Goal: Task Accomplishment & Management: Manage account settings

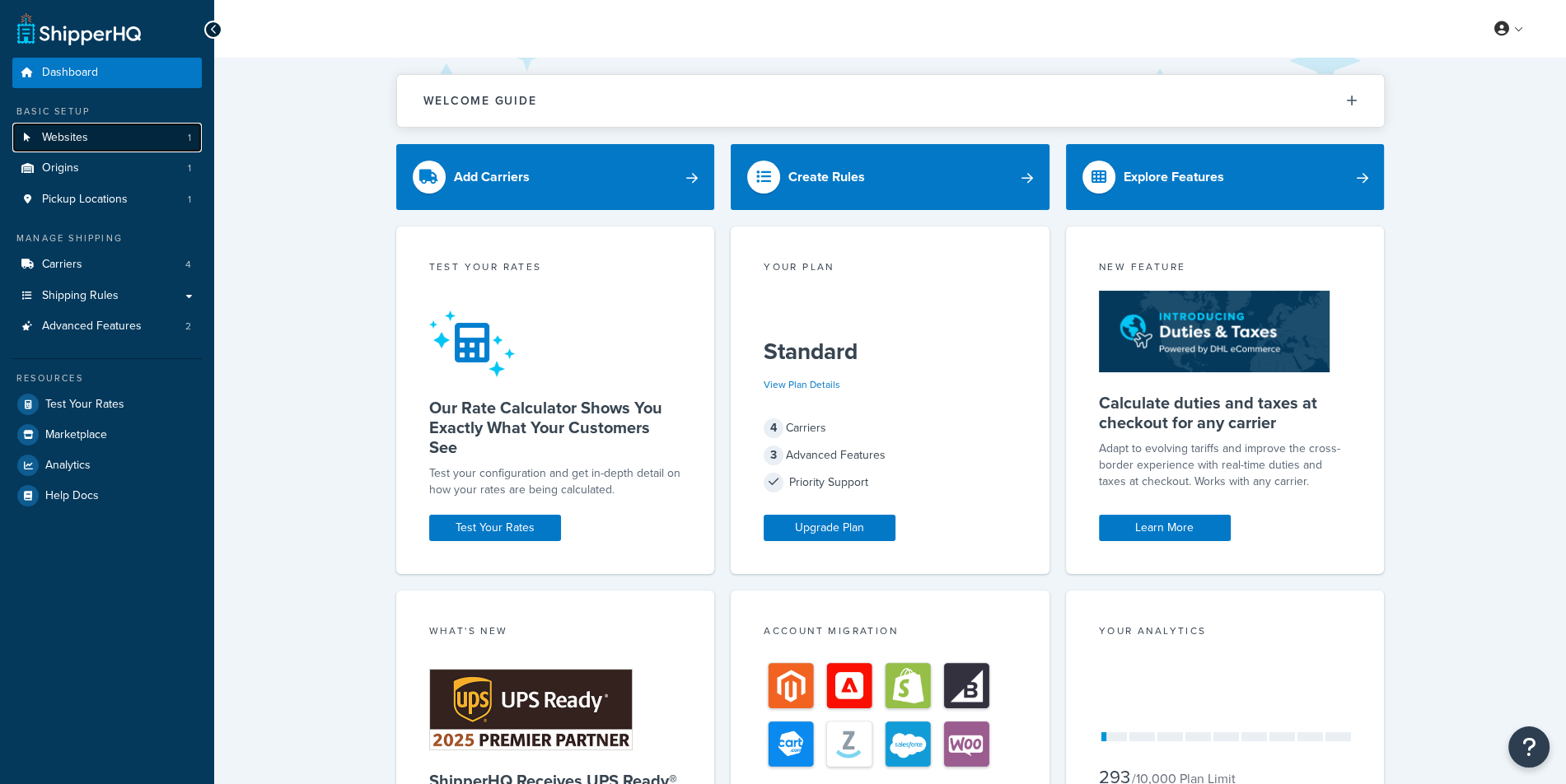
click at [93, 146] on link "Websites 1" at bounding box center [107, 137] width 189 height 30
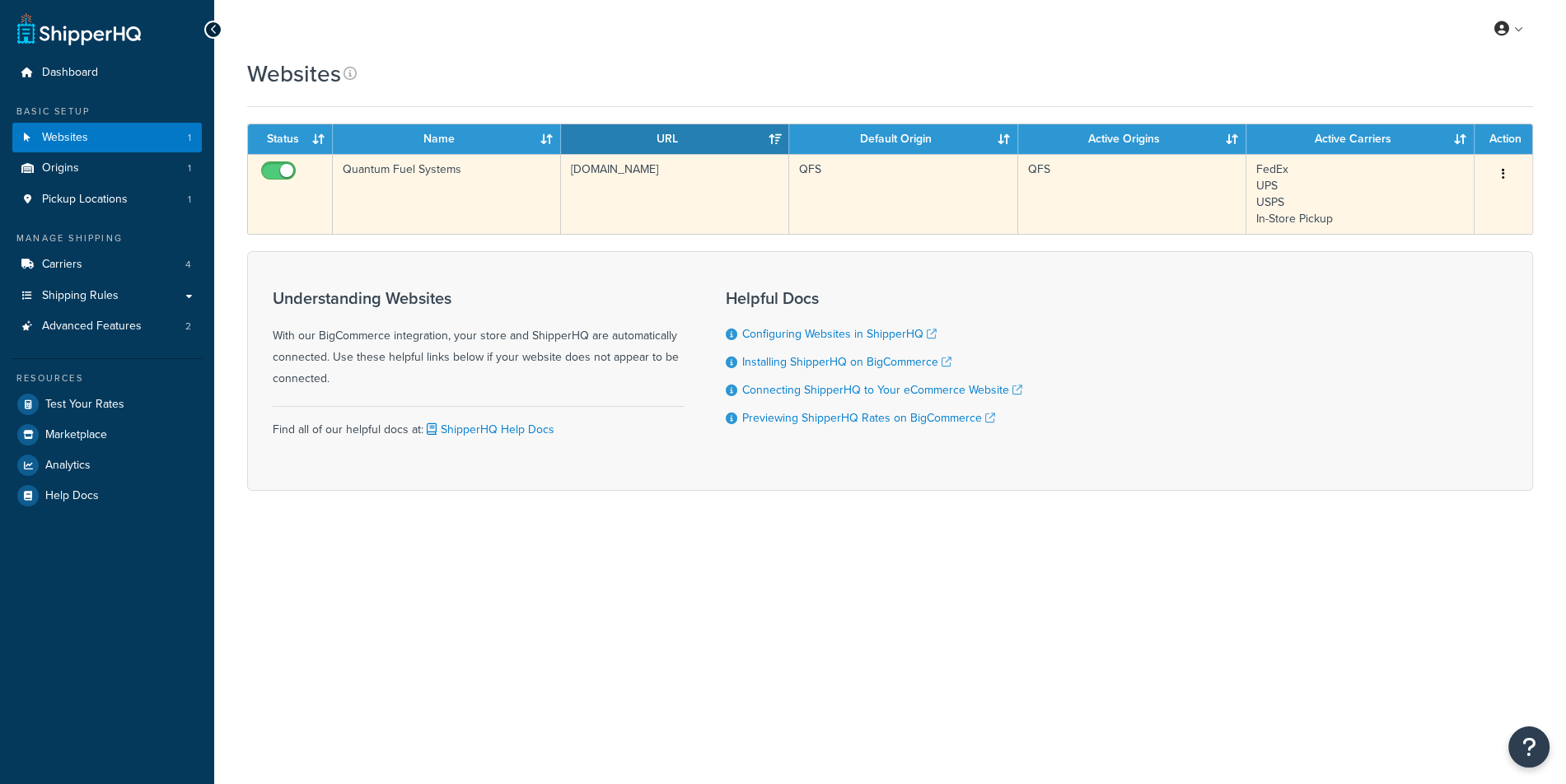
click at [563, 223] on td "[DOMAIN_NAME]" at bounding box center [675, 194] width 228 height 80
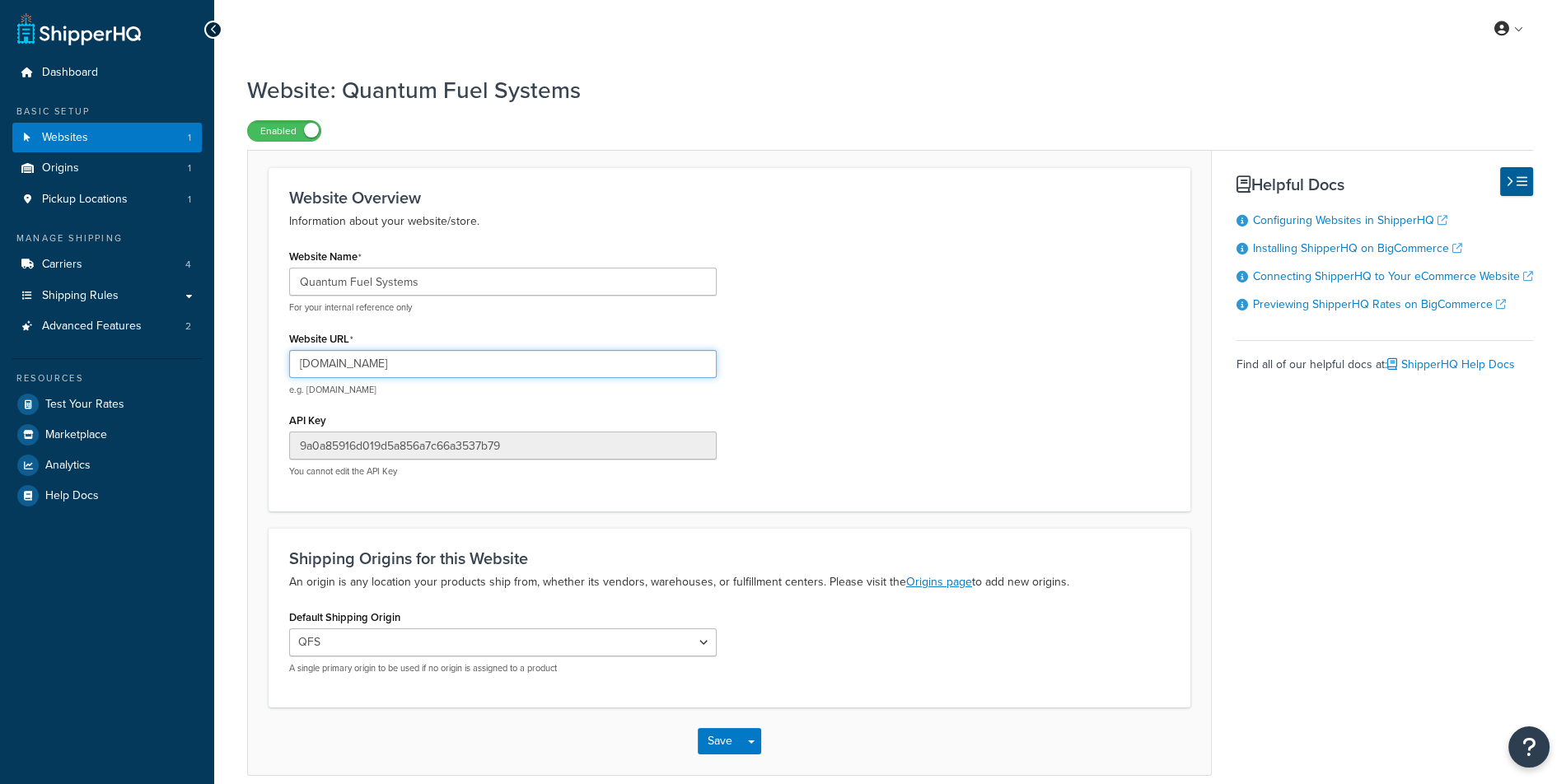
click at [520, 369] on input "[DOMAIN_NAME]" at bounding box center [502, 363] width 427 height 28
click at [146, 347] on ul "Dashboard Basic Setup Websites 1 Origins 1 Pickup Locations 1 Manage Shipping C…" at bounding box center [107, 283] width 189 height 453
click at [137, 331] on span "Advanced Features" at bounding box center [91, 326] width 99 height 14
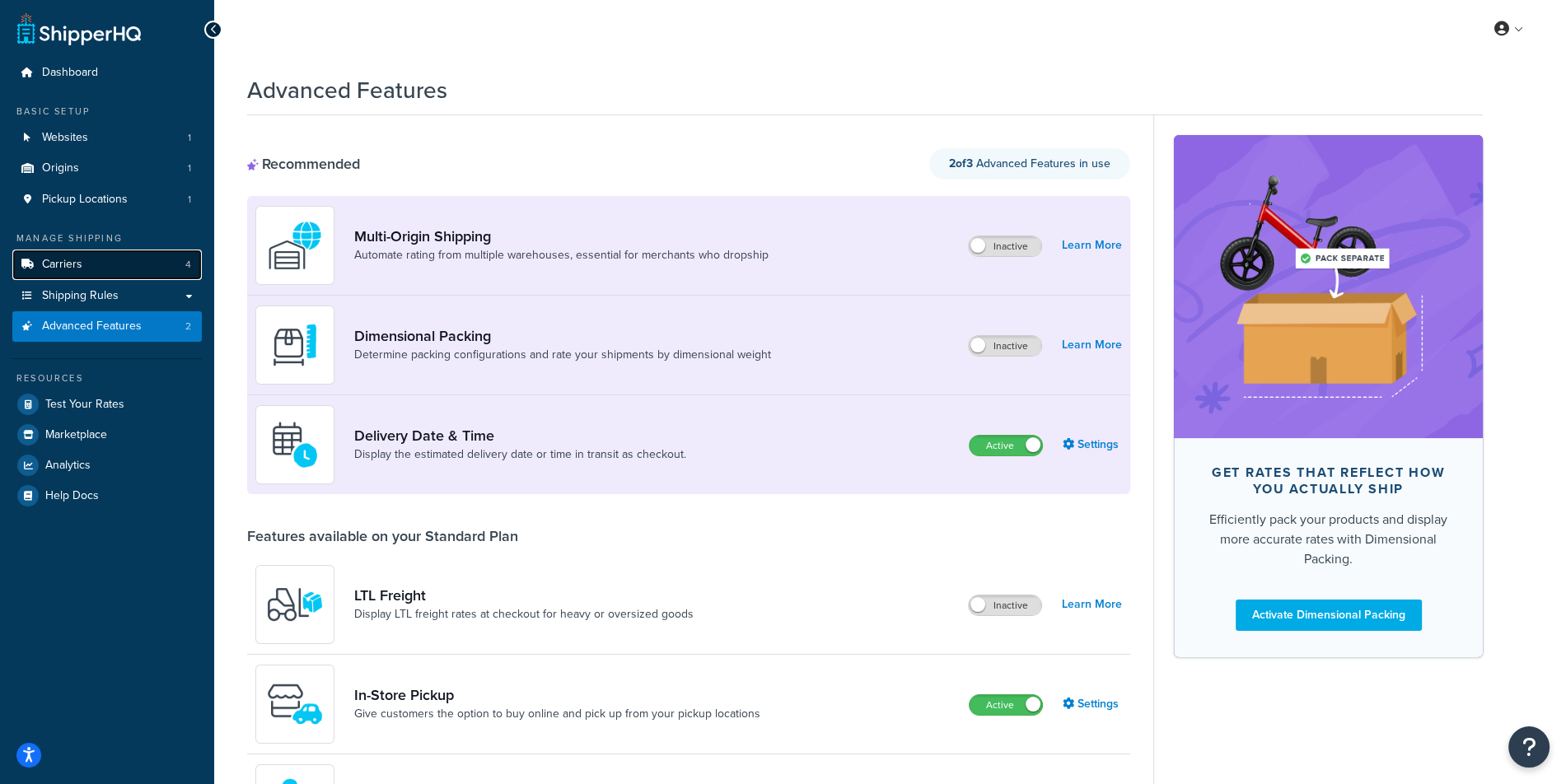
click at [152, 264] on link "Carriers 4" at bounding box center [107, 264] width 189 height 30
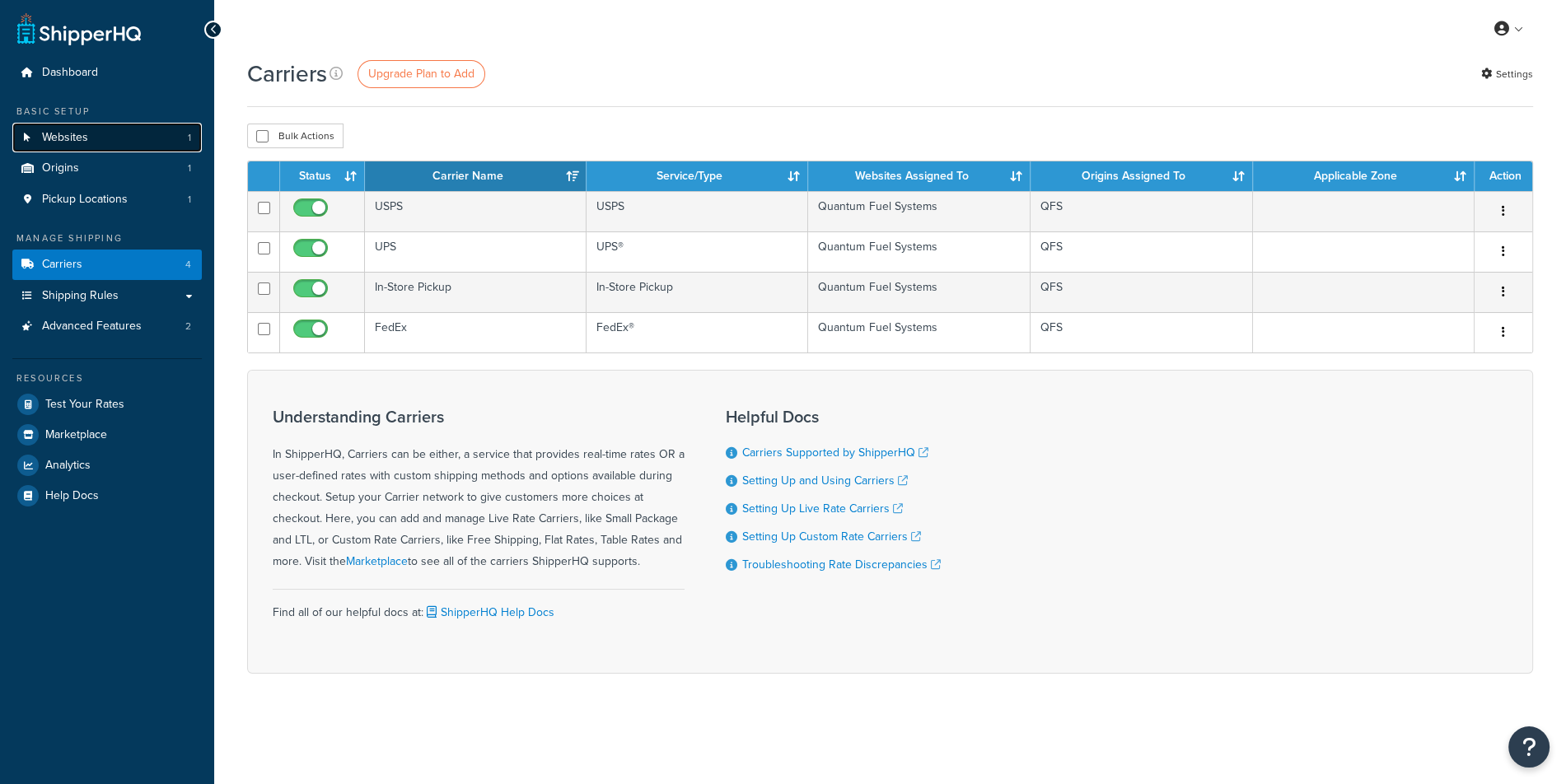
click at [152, 146] on link "Websites 1" at bounding box center [107, 137] width 189 height 30
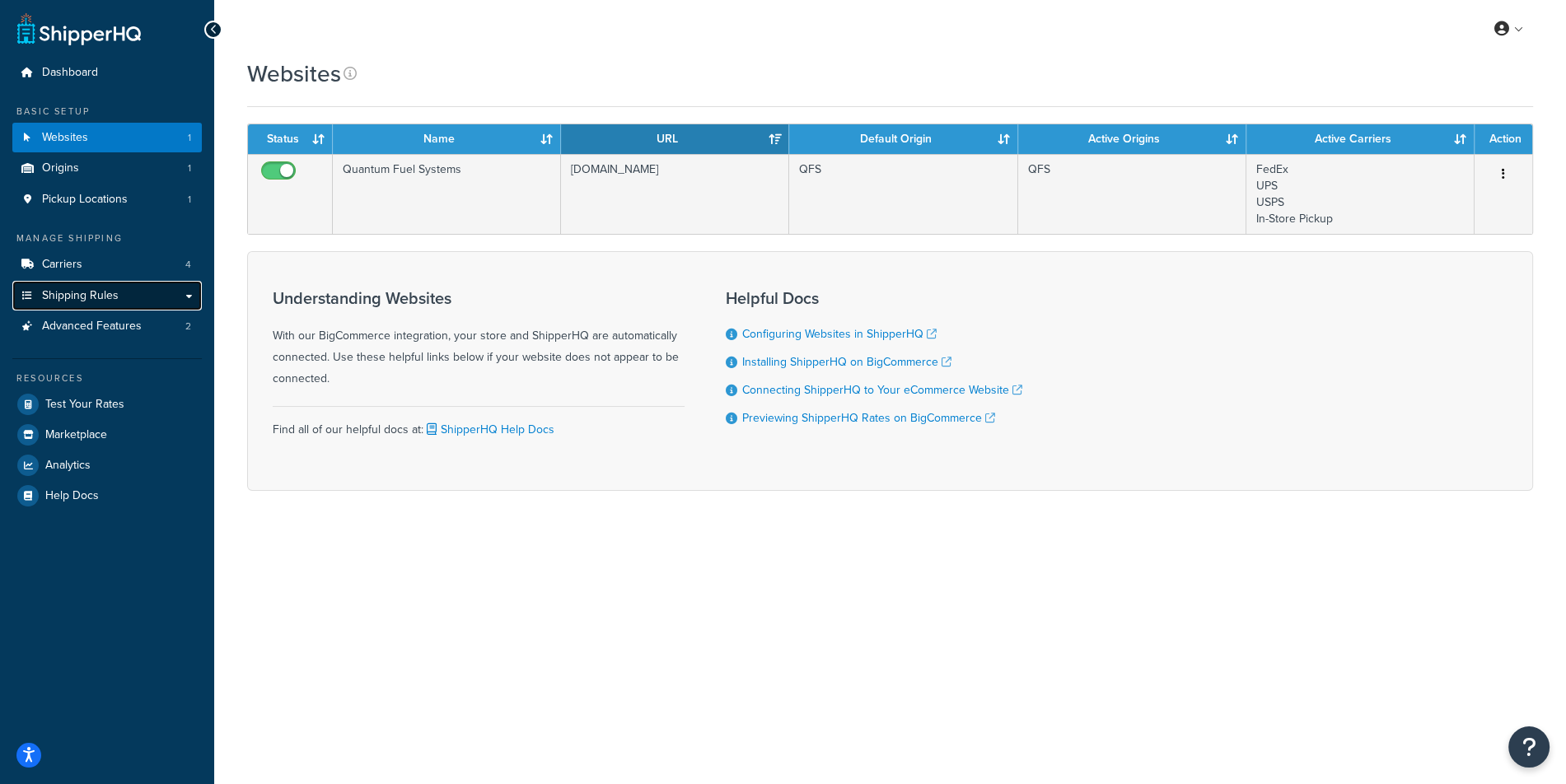
click at [139, 299] on link "Shipping Rules" at bounding box center [107, 295] width 189 height 30
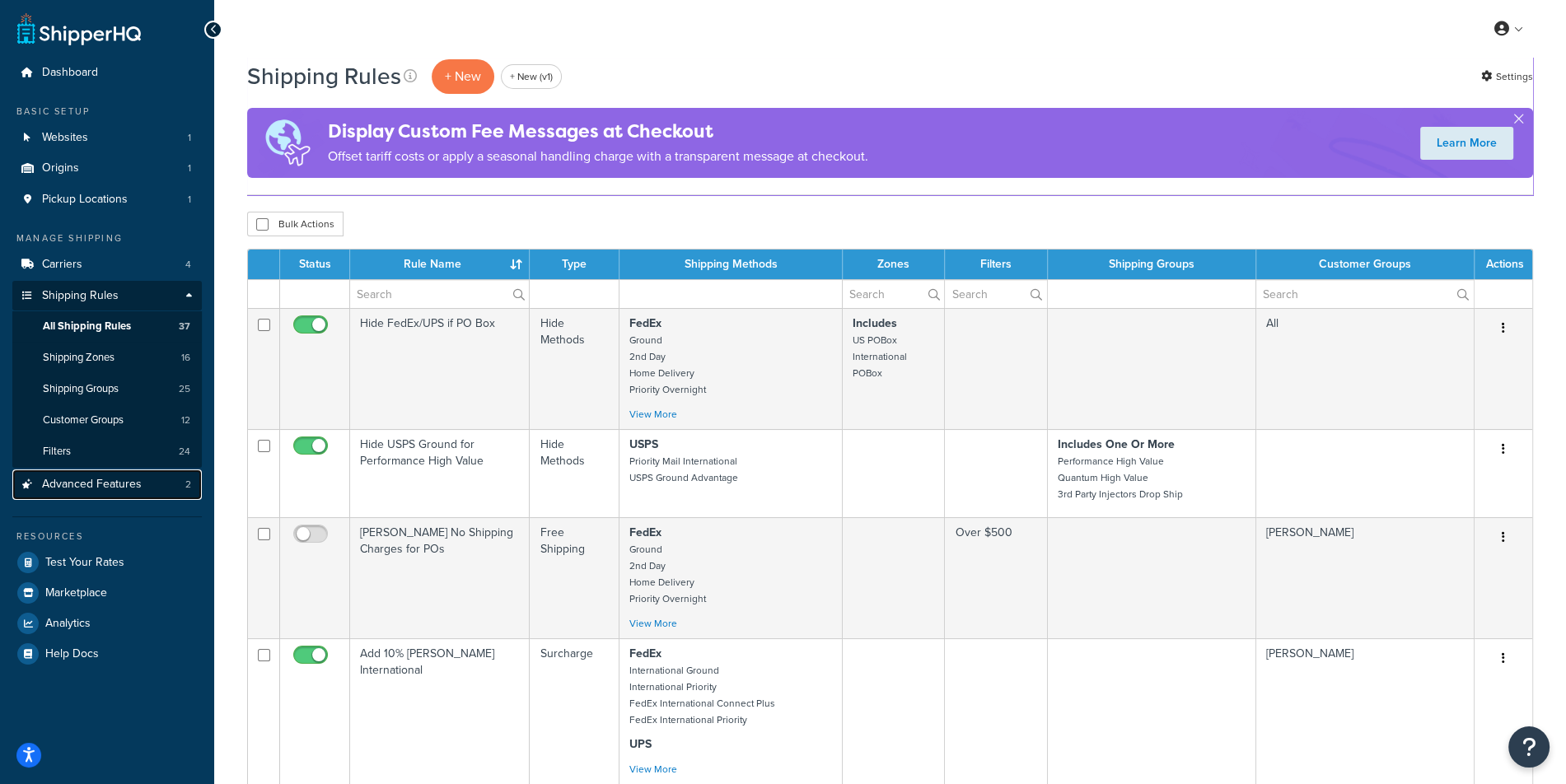
click at [145, 484] on link "Advanced Features 2" at bounding box center [107, 484] width 189 height 30
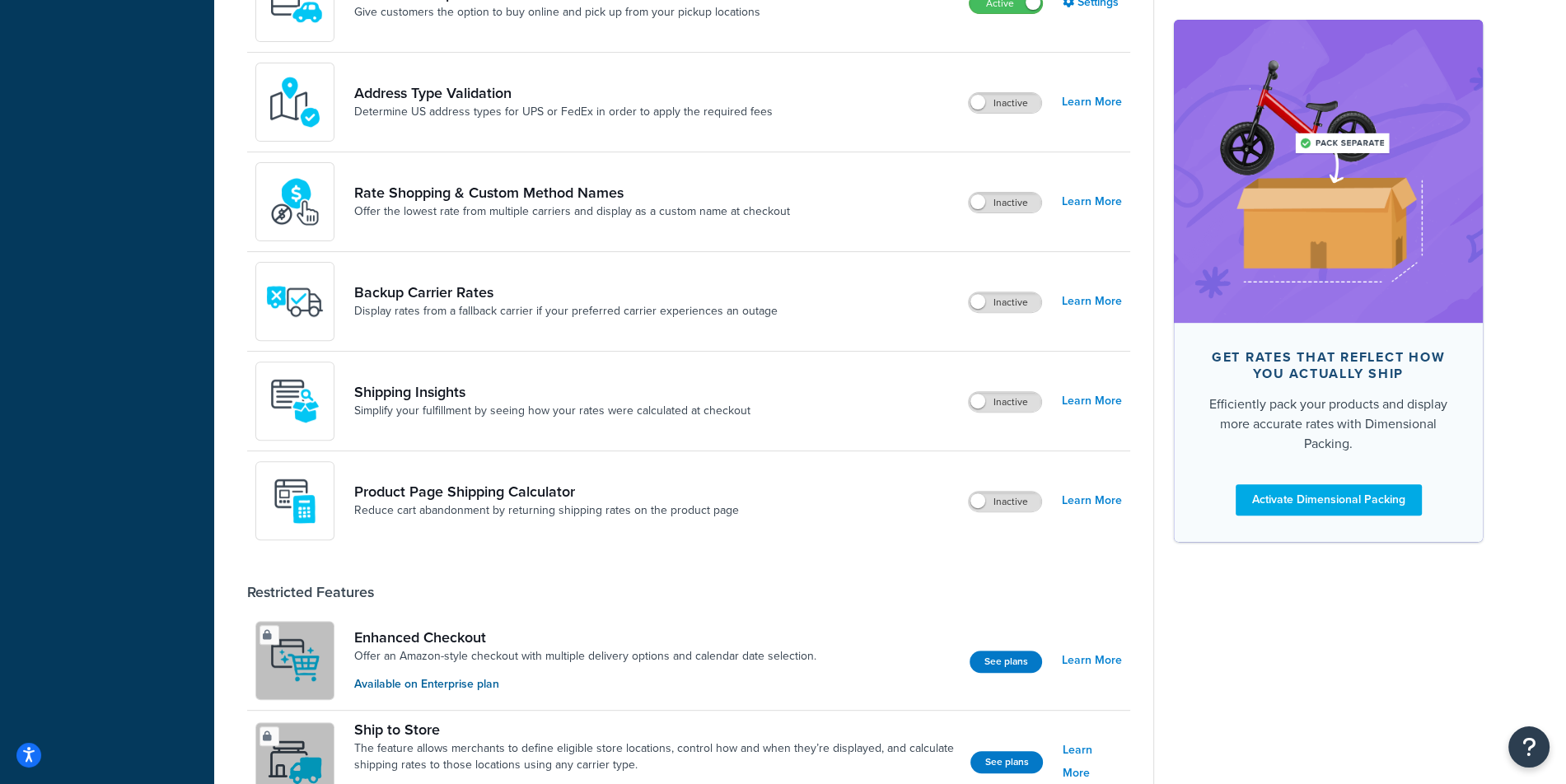
scroll to position [728, 0]
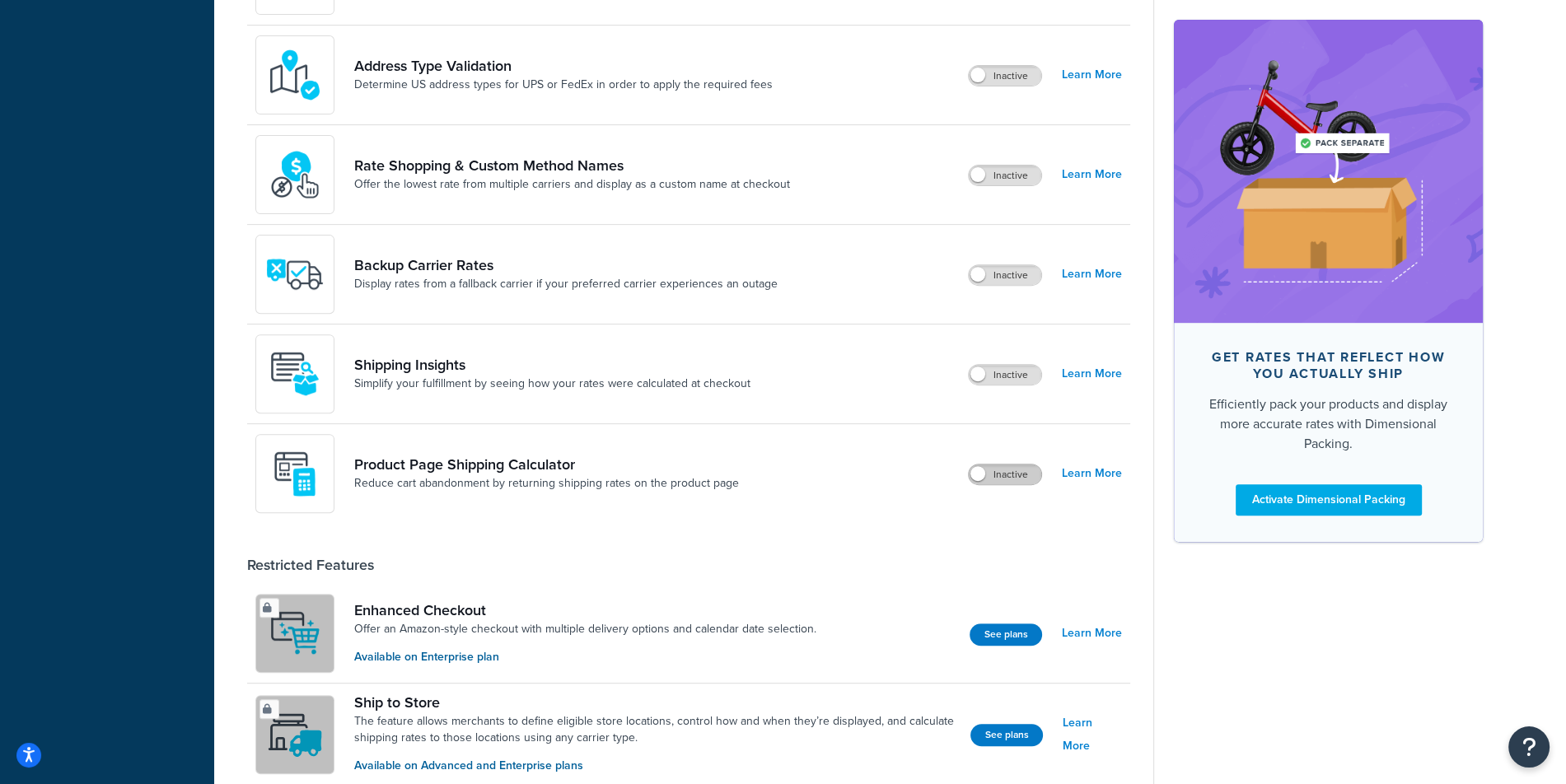
click at [994, 477] on label "Inactive" at bounding box center [1005, 474] width 73 height 20
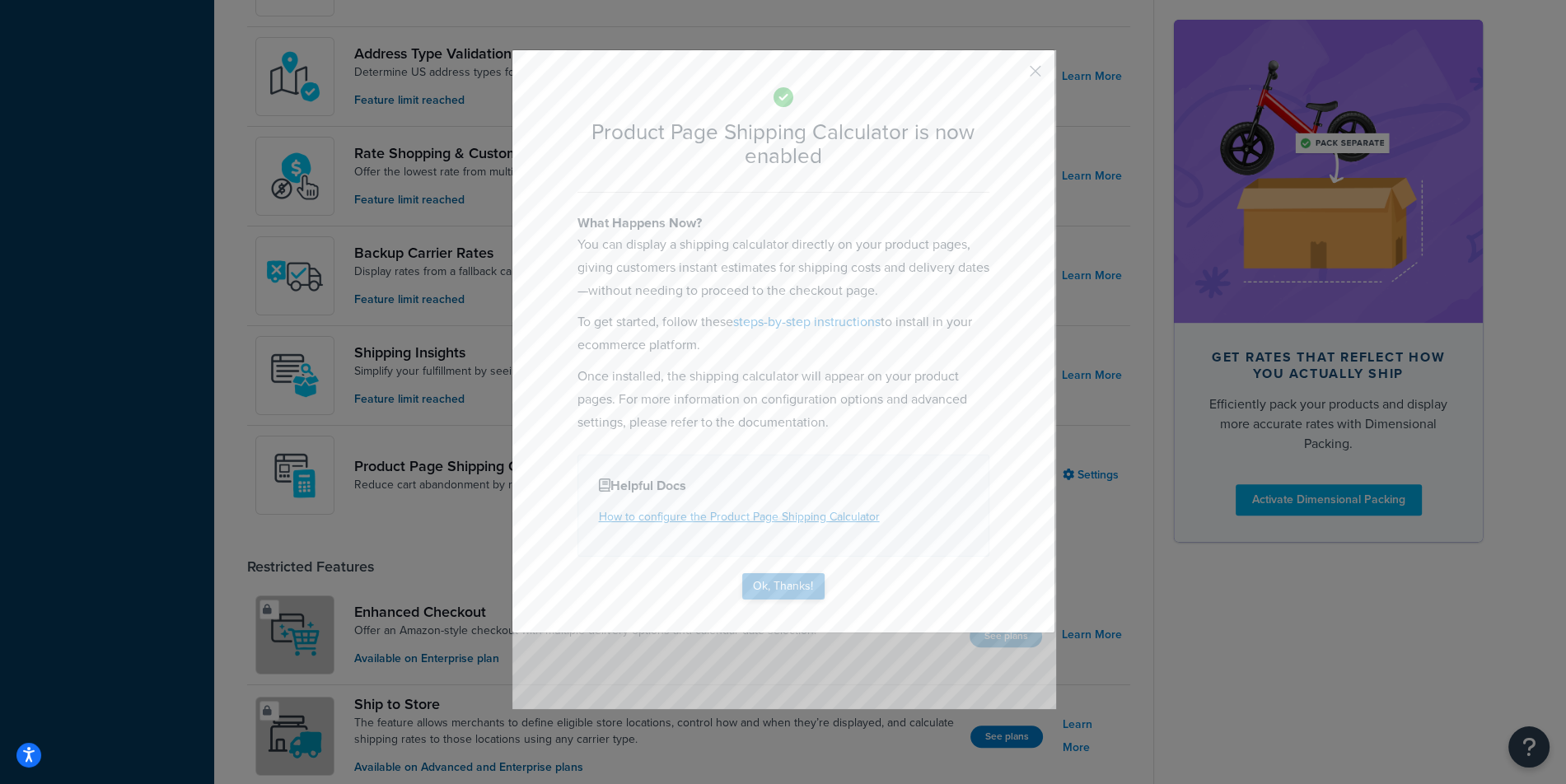
click at [799, 235] on p "You can display a shipping calculator directly on your product pages, giving cu…" at bounding box center [783, 268] width 412 height 69
click at [804, 594] on button "Ok, Thanks!" at bounding box center [783, 585] width 82 height 26
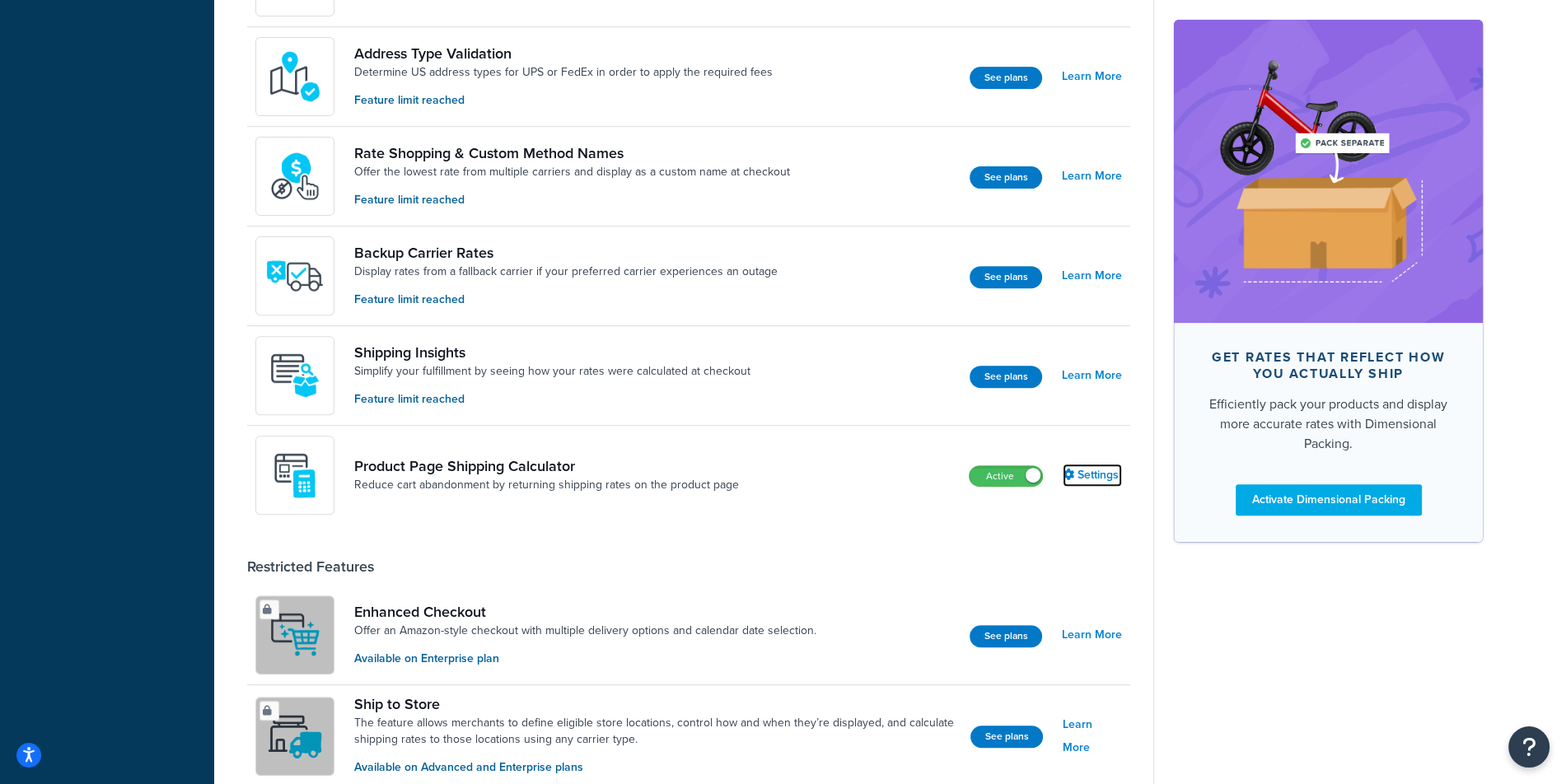
click at [1095, 473] on link "Settings" at bounding box center [1092, 474] width 59 height 23
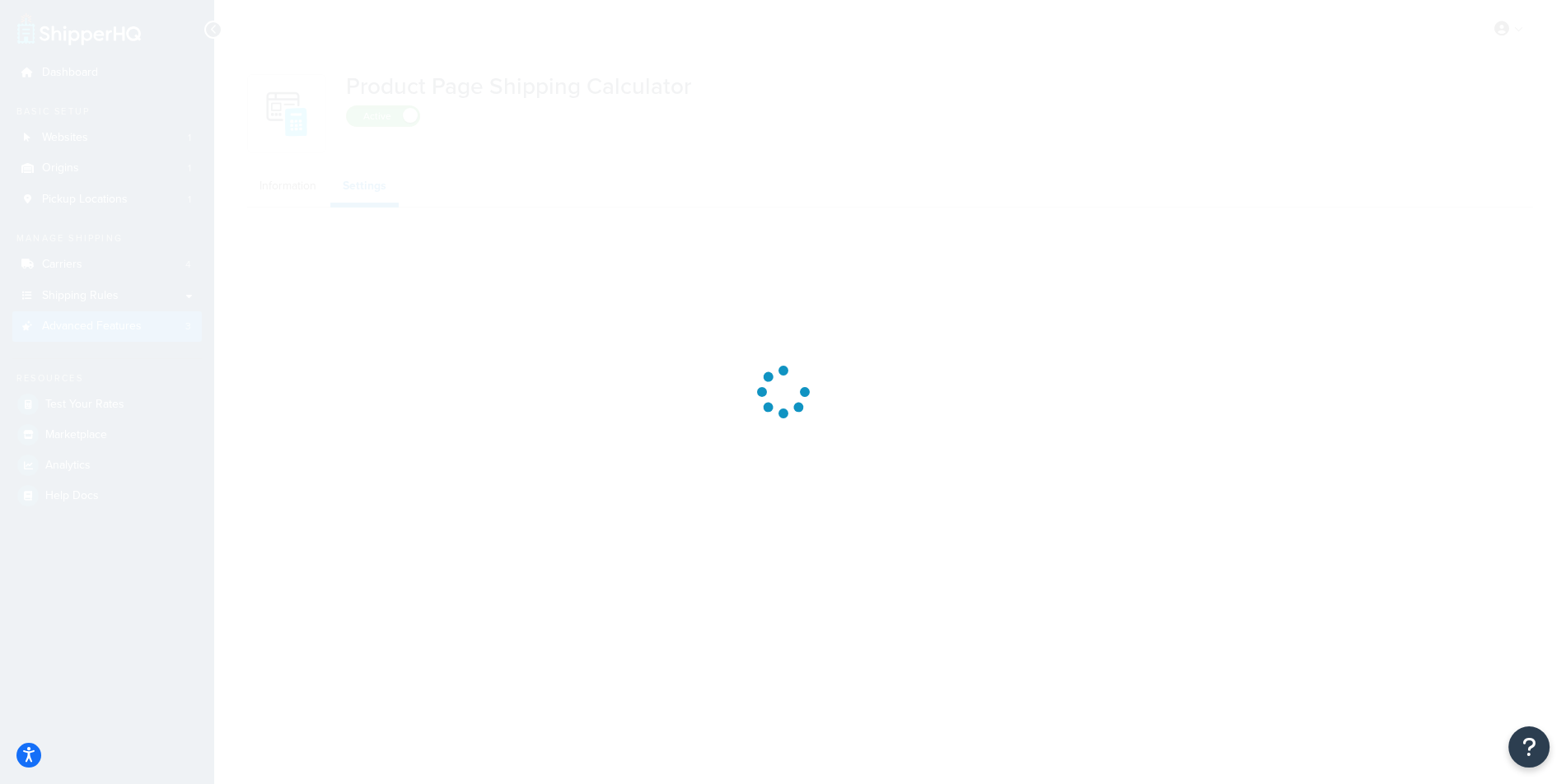
select select "US"
select select "false"
select select "31"
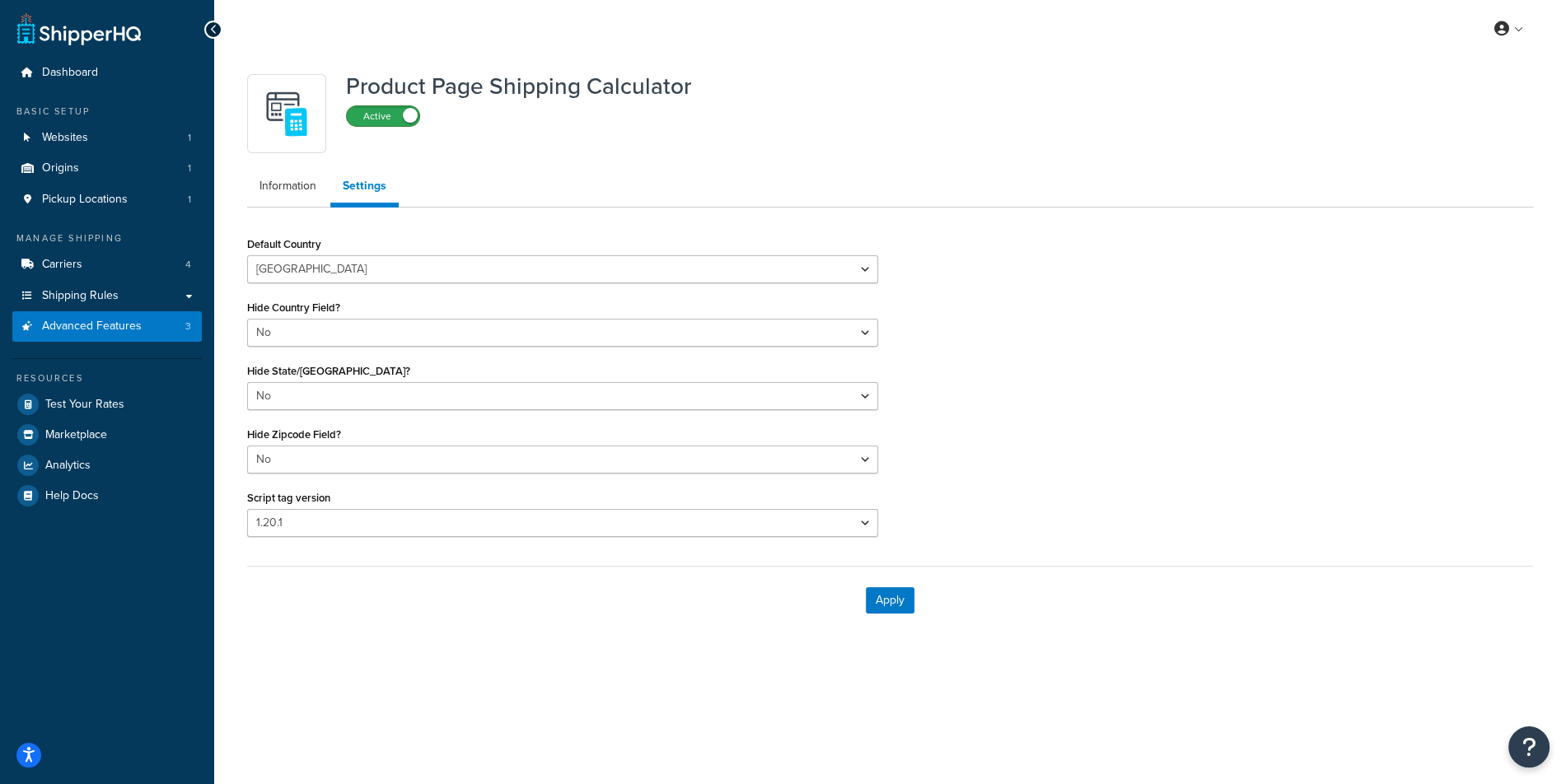
click at [398, 124] on label "Active" at bounding box center [384, 117] width 73 height 20
